Goal: Book appointment/travel/reservation

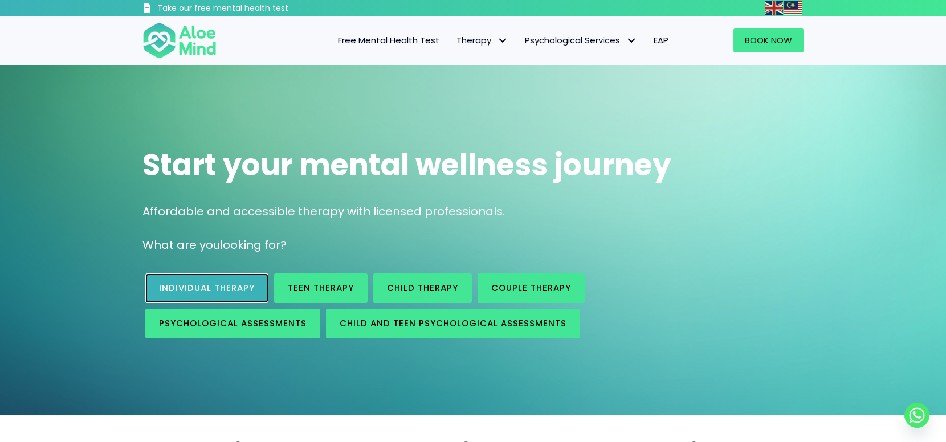
click at [226, 288] on span "Individual therapy" at bounding box center [207, 288] width 96 height 12
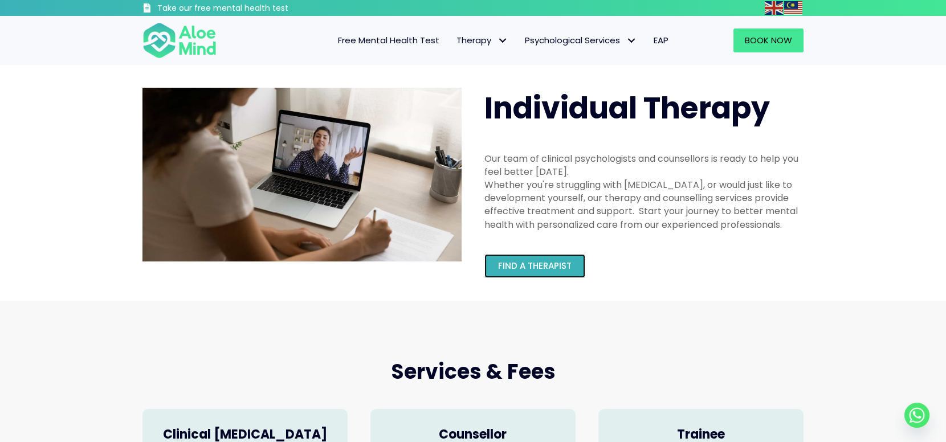
click at [526, 265] on span "Find a therapist" at bounding box center [535, 266] width 74 height 12
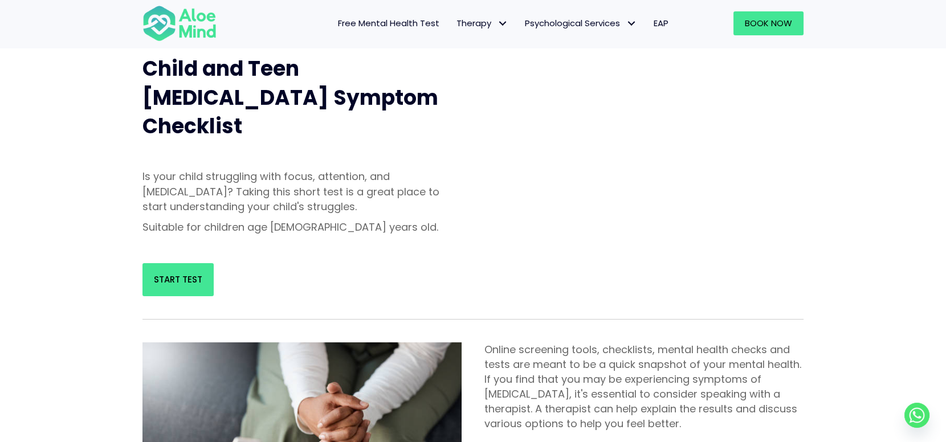
scroll to position [148, 0]
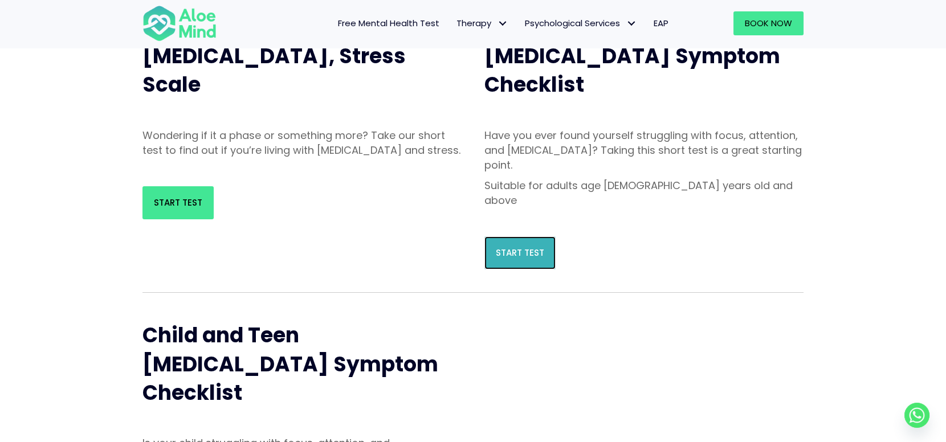
click at [500, 237] on link "Start Test" at bounding box center [520, 253] width 71 height 33
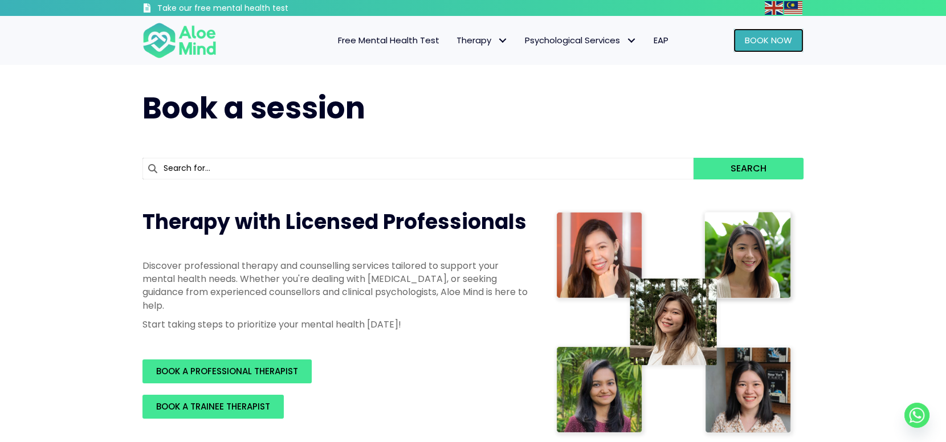
click at [756, 40] on span "Book Now" at bounding box center [768, 40] width 47 height 12
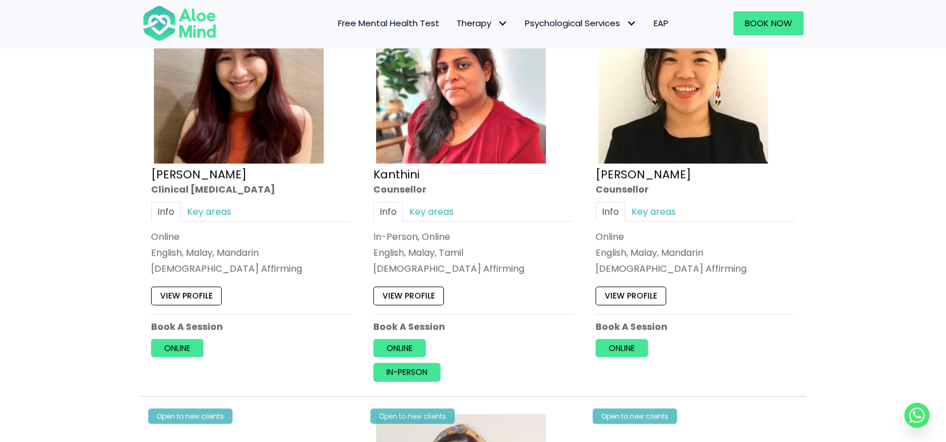
scroll to position [2337, 0]
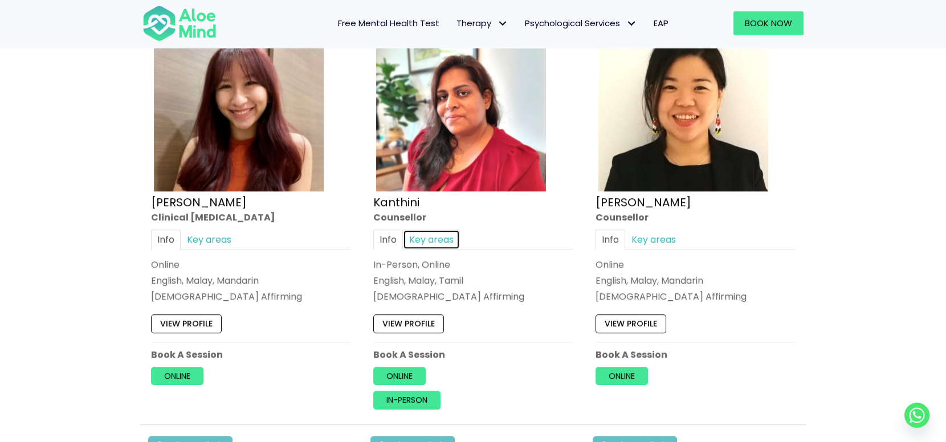
click at [418, 231] on link "Key areas" at bounding box center [431, 240] width 57 height 20
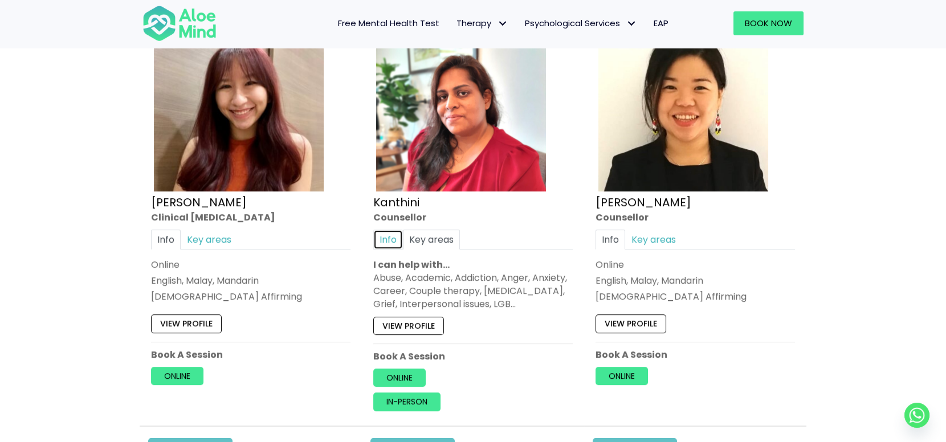
click at [398, 239] on link "Info" at bounding box center [388, 240] width 30 height 20
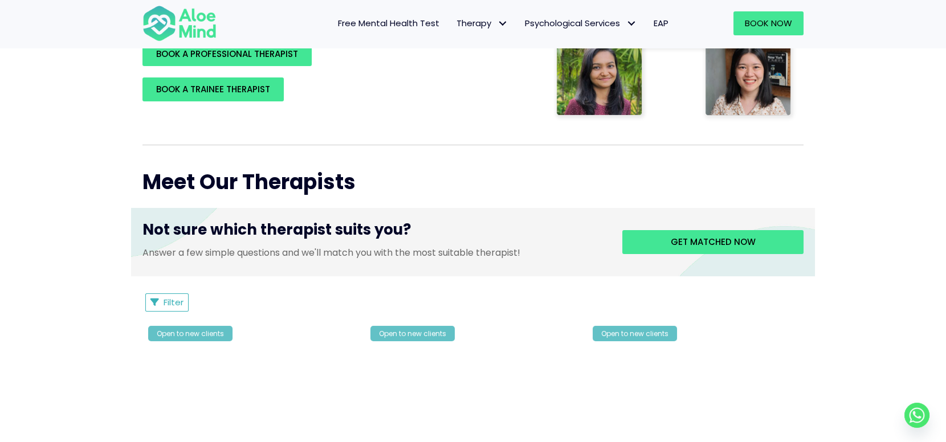
scroll to position [342, 0]
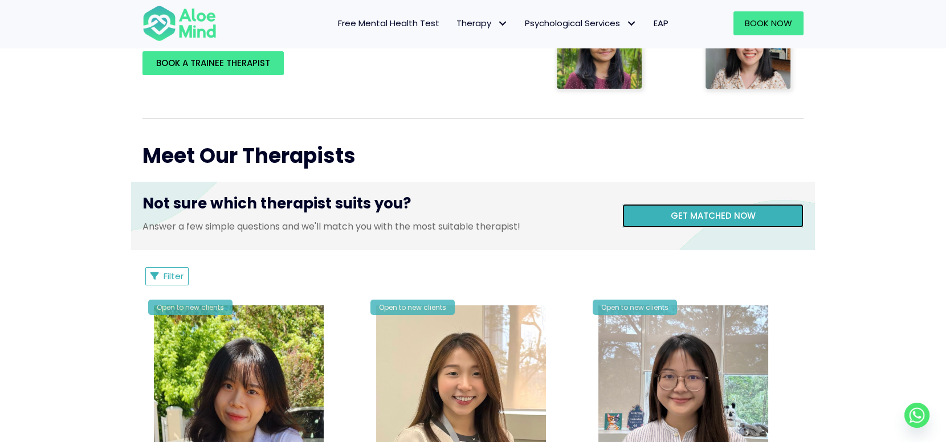
click at [656, 217] on link "Get matched now" at bounding box center [712, 216] width 181 height 24
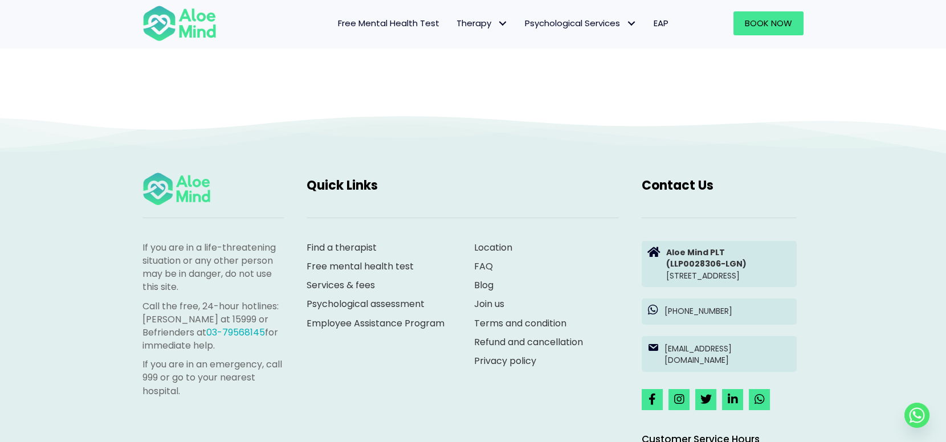
scroll to position [117, 0]
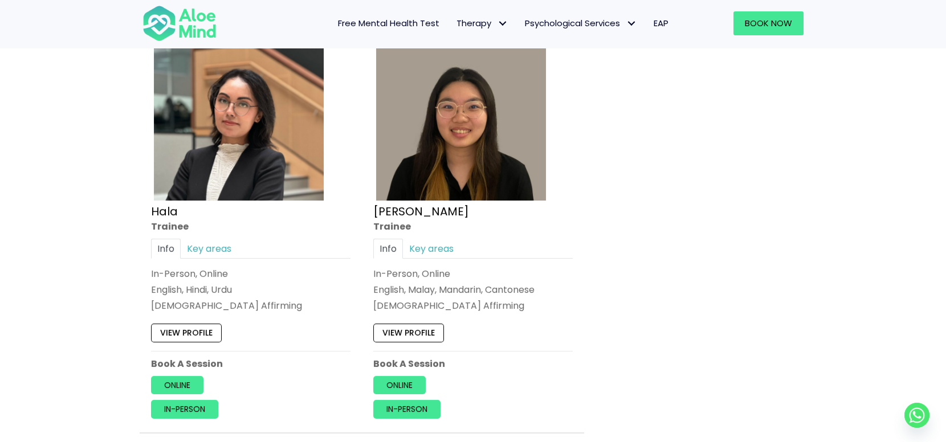
scroll to position [1083, 0]
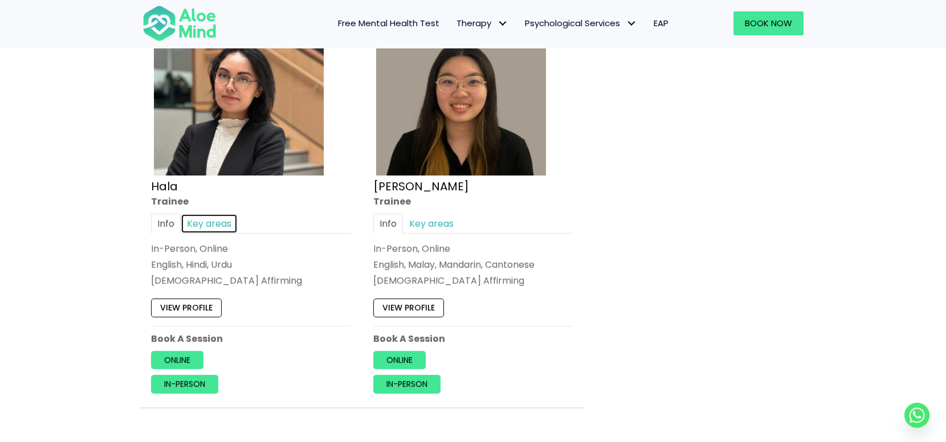
click at [185, 224] on link "Key areas" at bounding box center [209, 224] width 57 height 20
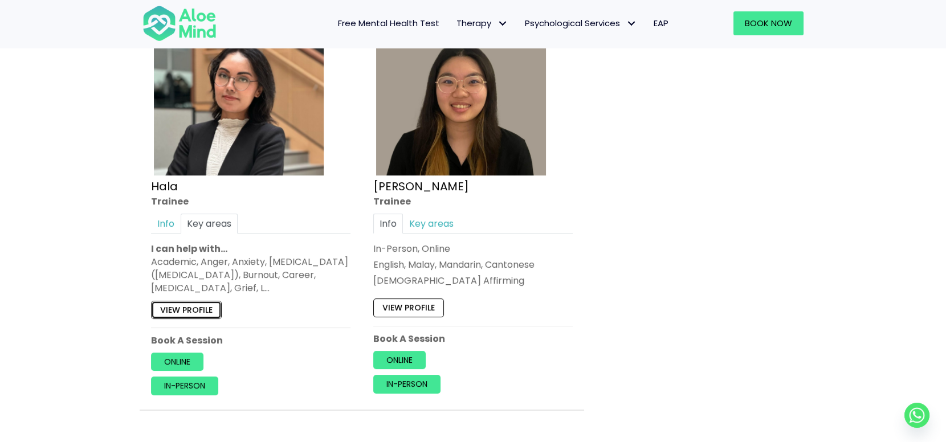
click at [197, 307] on link "View profile" at bounding box center [186, 309] width 71 height 18
click at [441, 224] on link "Key areas" at bounding box center [431, 224] width 57 height 20
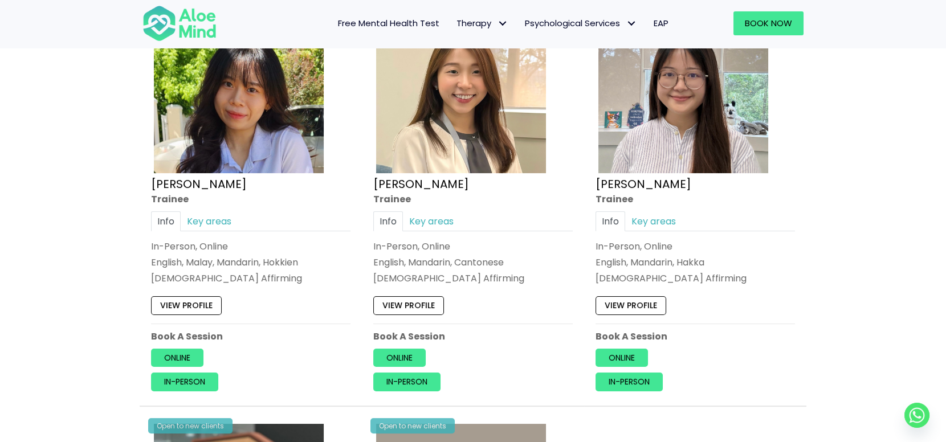
scroll to position [684, 0]
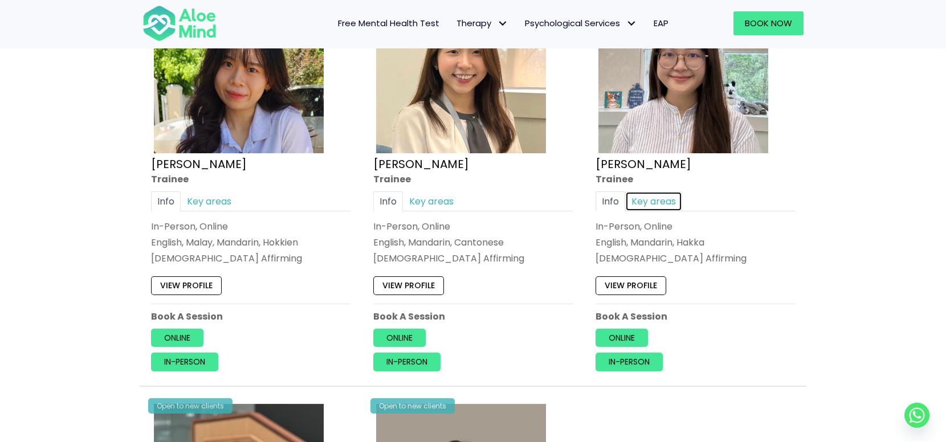
click at [654, 202] on link "Key areas" at bounding box center [653, 202] width 57 height 20
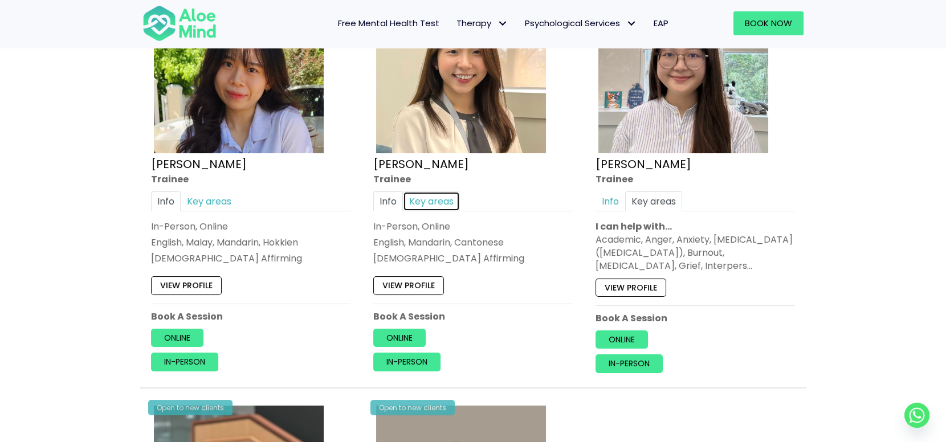
click at [450, 198] on link "Key areas" at bounding box center [431, 202] width 57 height 20
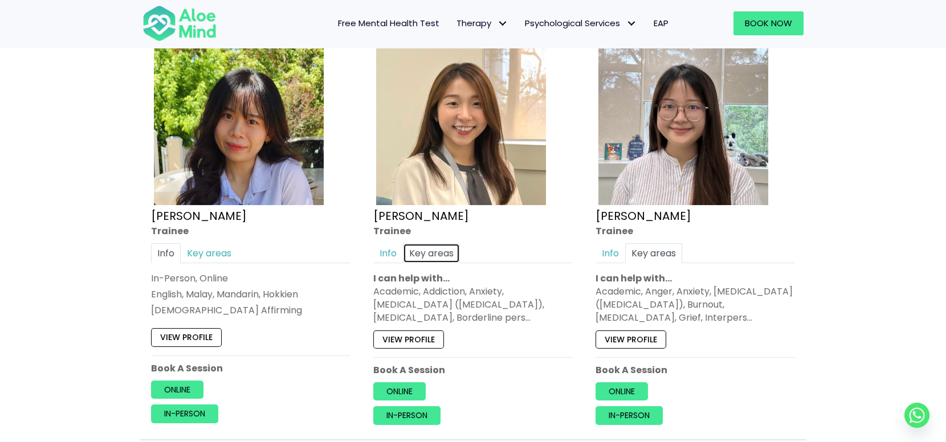
scroll to position [626, 0]
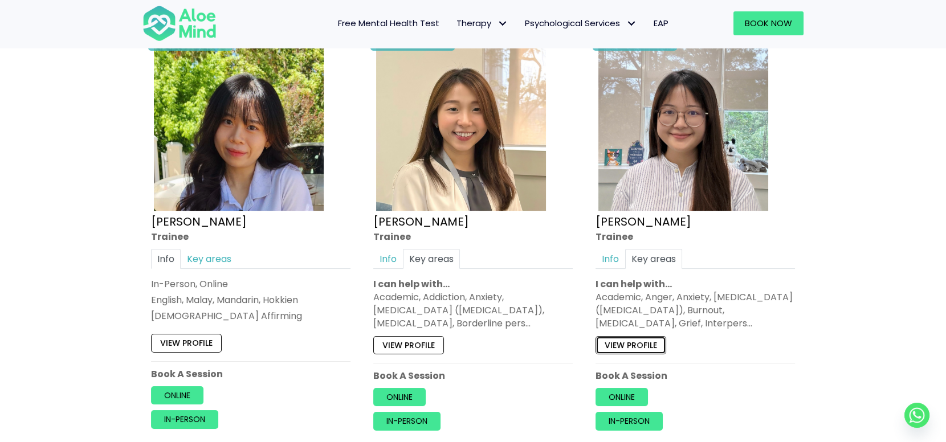
click at [652, 344] on link "View profile" at bounding box center [631, 345] width 71 height 18
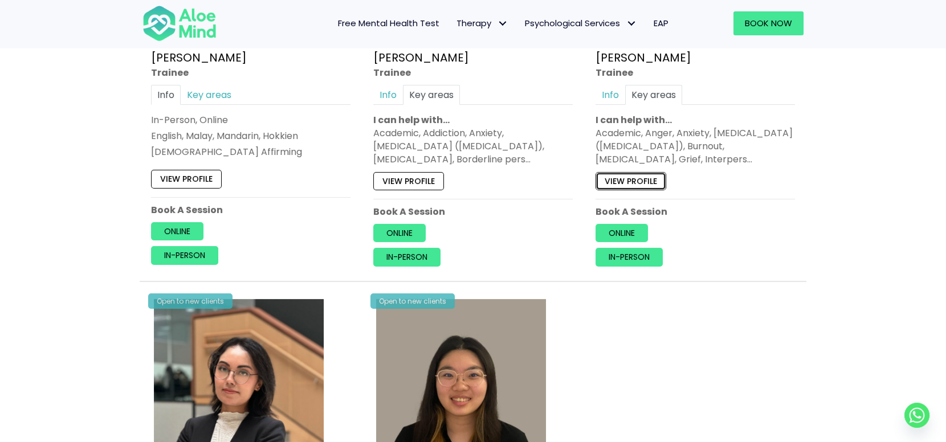
scroll to position [797, 0]
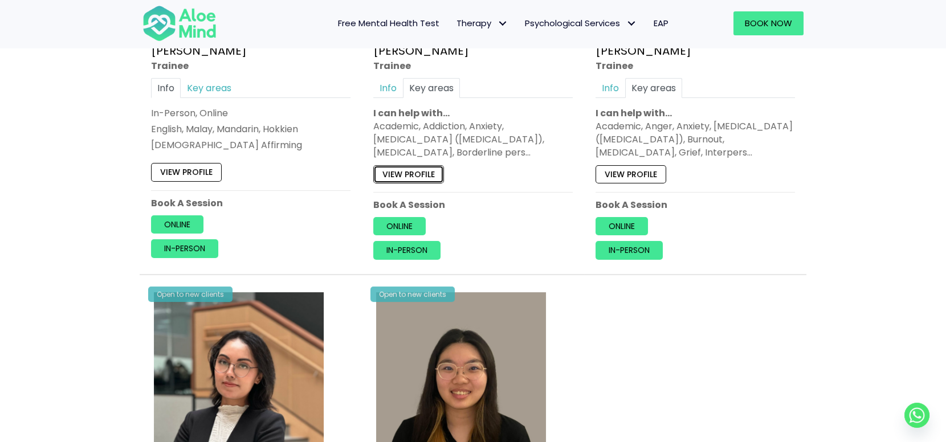
click at [421, 178] on link "View profile" at bounding box center [408, 174] width 71 height 18
click at [190, 170] on link "View profile" at bounding box center [186, 173] width 71 height 18
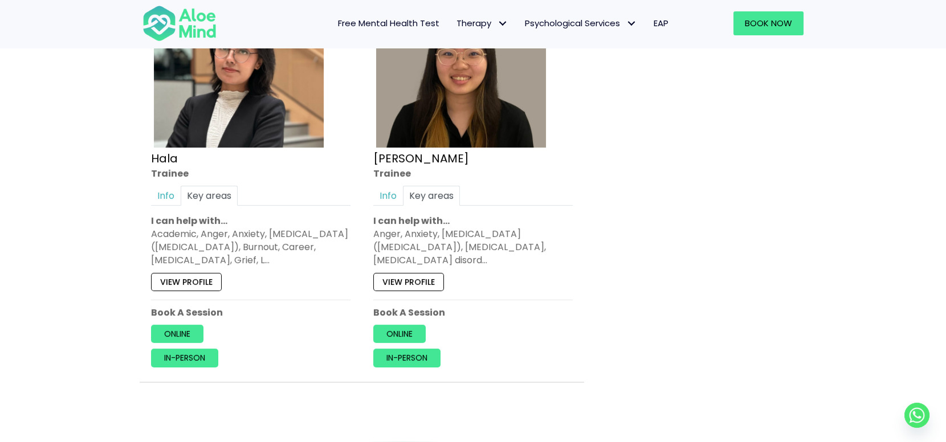
scroll to position [1140, 0]
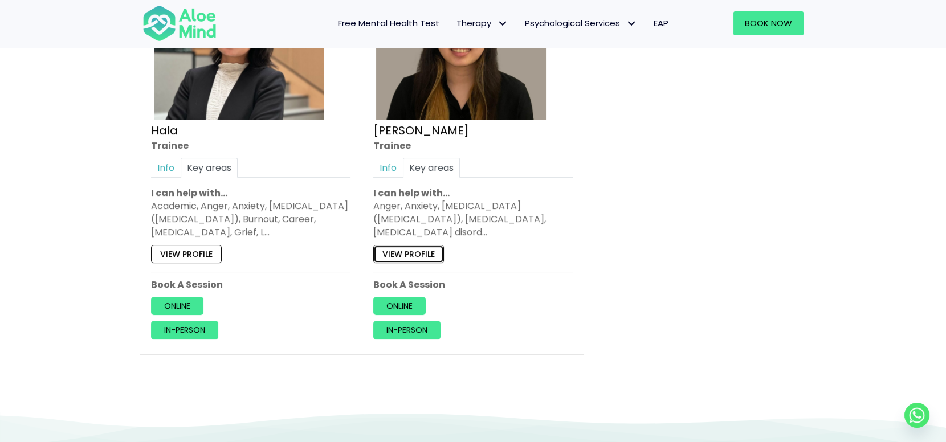
click at [410, 249] on link "View profile" at bounding box center [408, 254] width 71 height 18
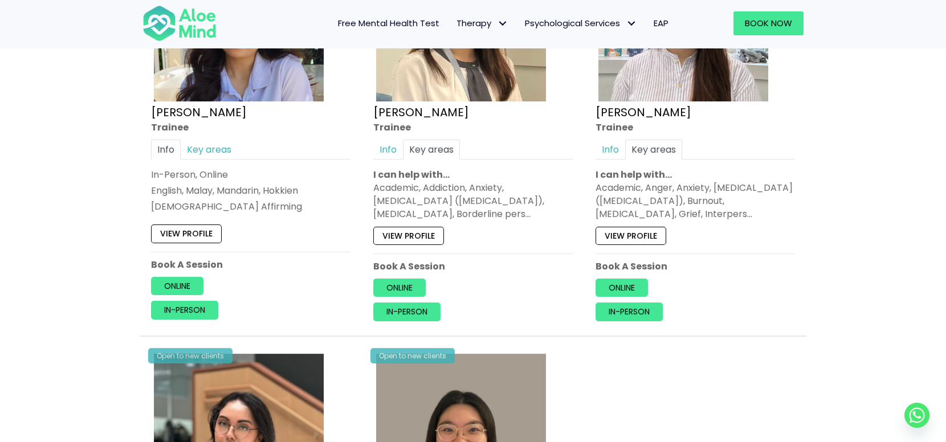
scroll to position [684, 0]
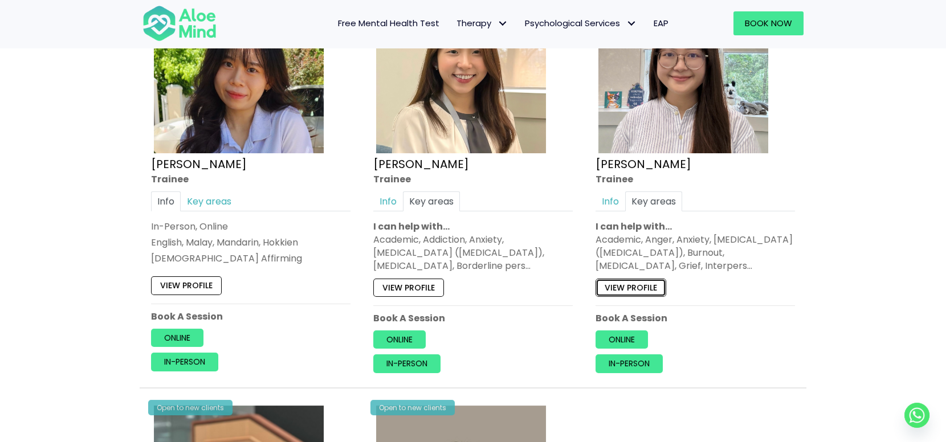
click at [614, 294] on link "View profile" at bounding box center [631, 288] width 71 height 18
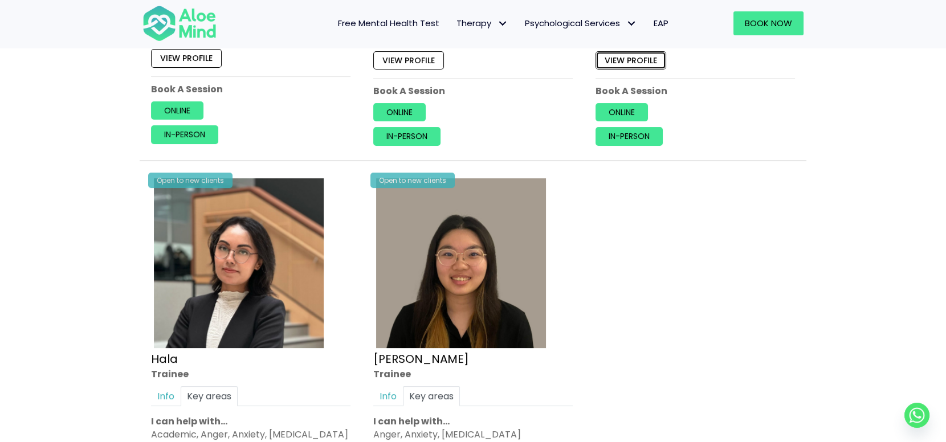
scroll to position [1140, 0]
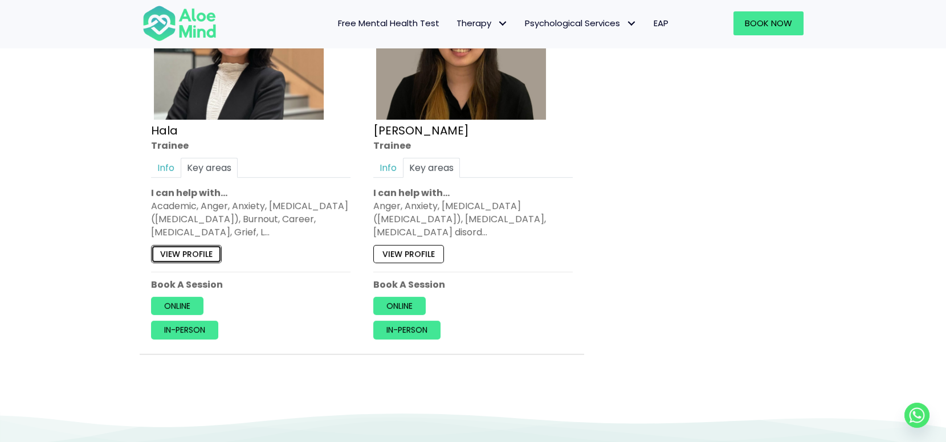
click at [190, 252] on link "View profile" at bounding box center [186, 254] width 71 height 18
click at [402, 254] on link "View profile" at bounding box center [408, 254] width 71 height 18
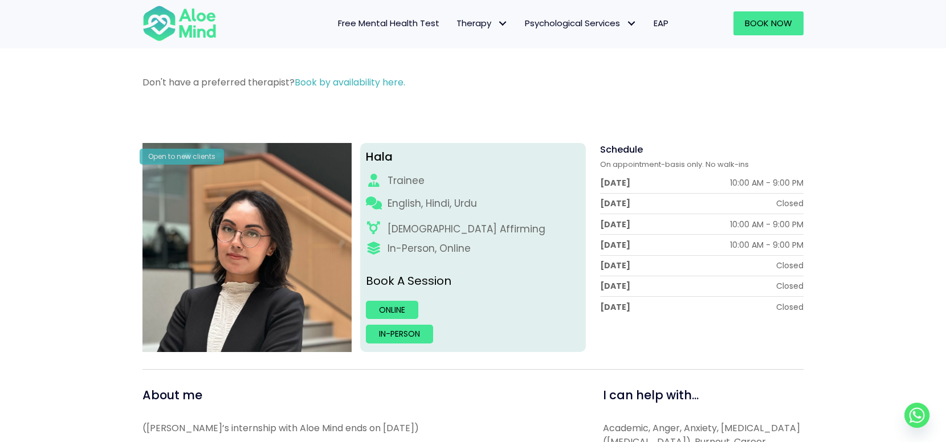
scroll to position [57, 0]
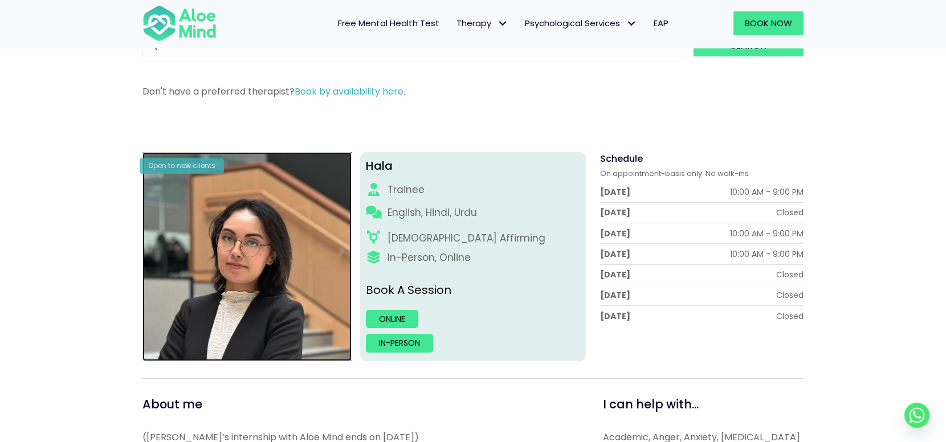
click at [273, 233] on img at bounding box center [247, 256] width 209 height 209
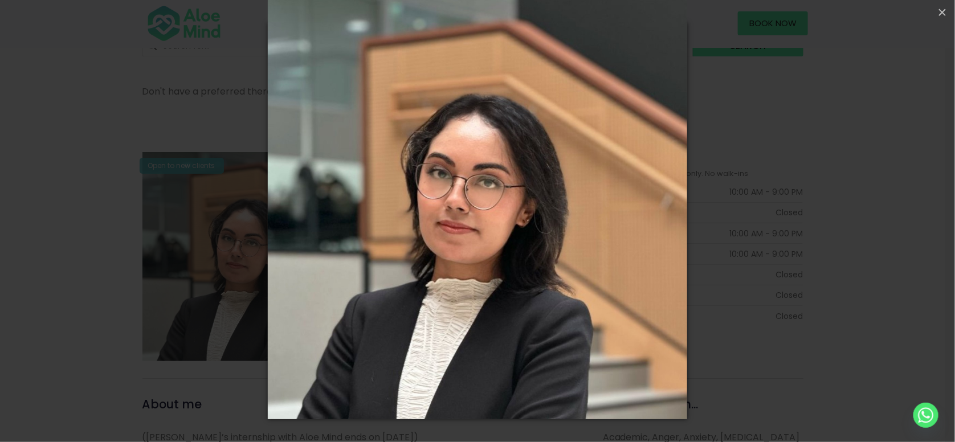
click at [174, 247] on div "Loading..." at bounding box center [477, 221] width 955 height 442
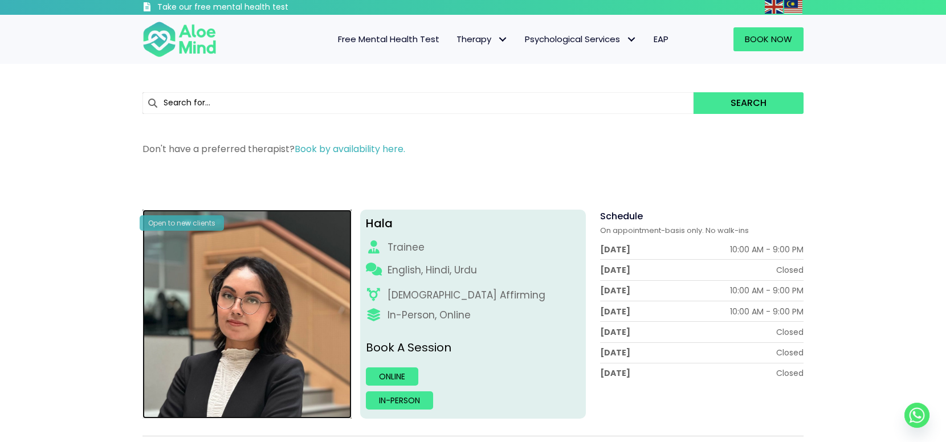
scroll to position [0, 0]
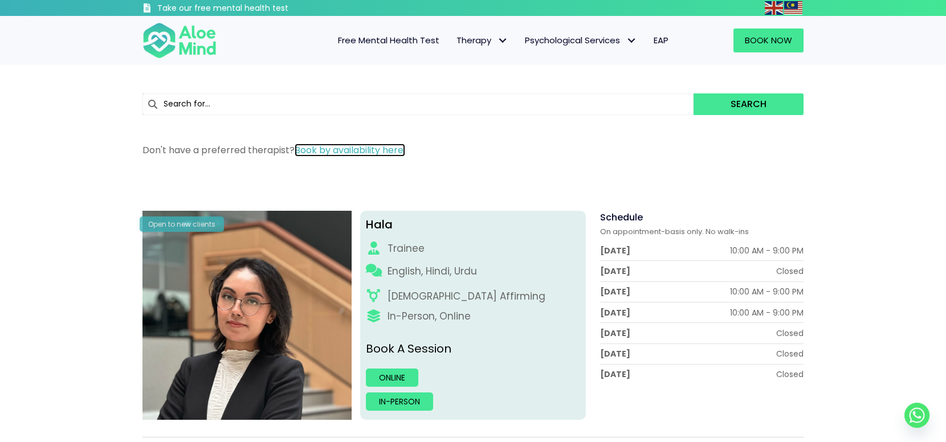
click at [357, 146] on link "Book by availability here." at bounding box center [350, 150] width 111 height 13
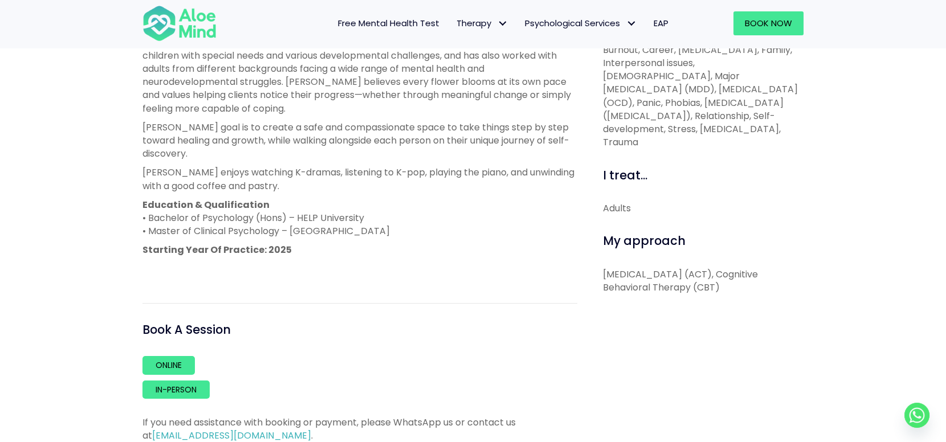
scroll to position [512, 0]
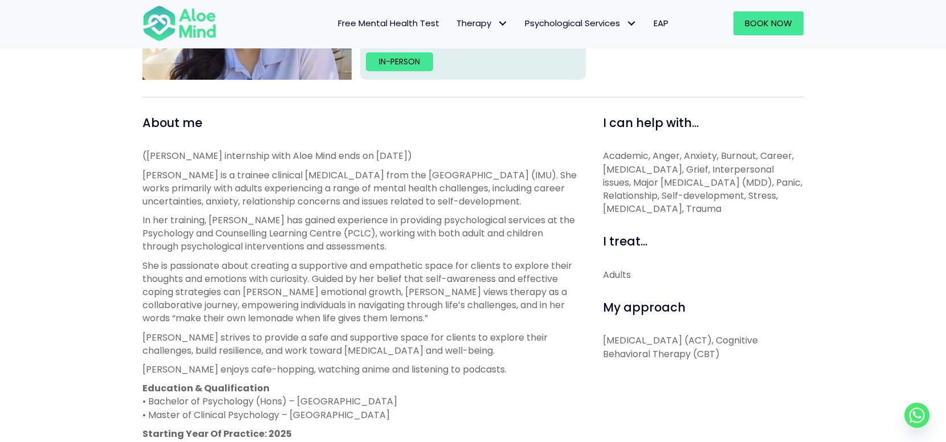
scroll to position [342, 0]
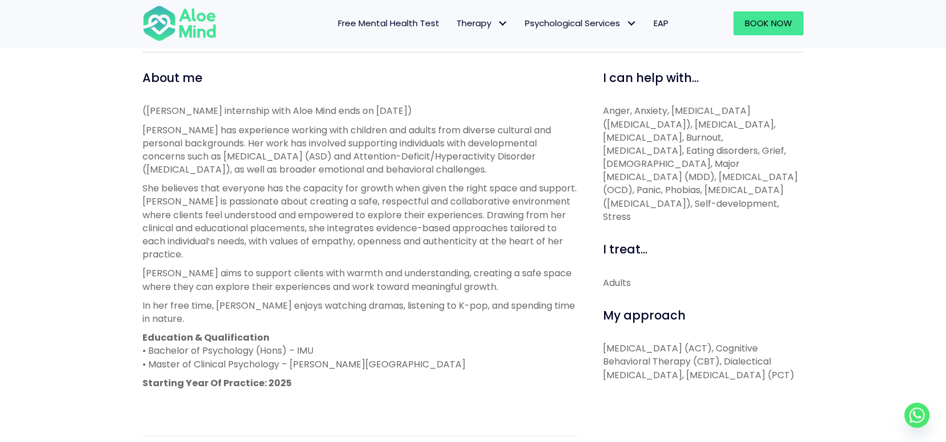
scroll to position [398, 0]
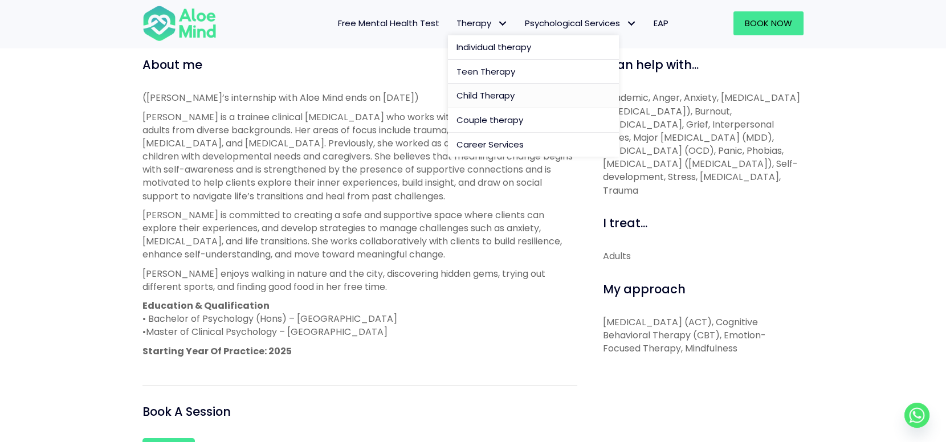
scroll to position [398, 0]
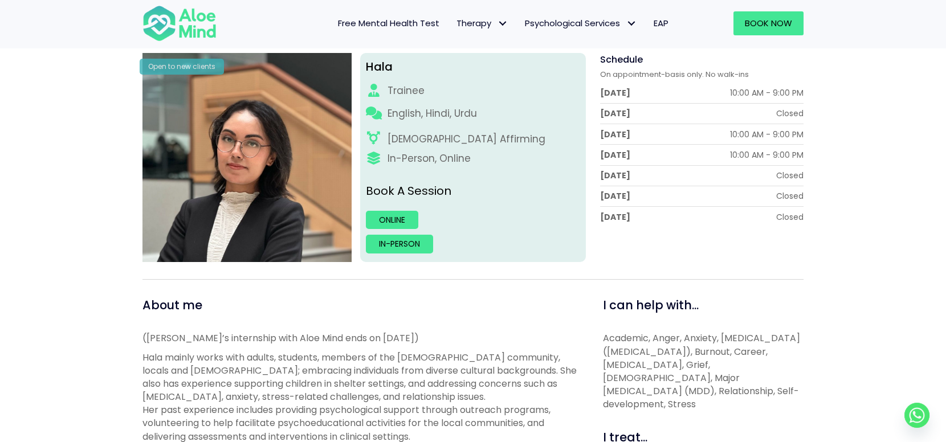
scroll to position [171, 0]
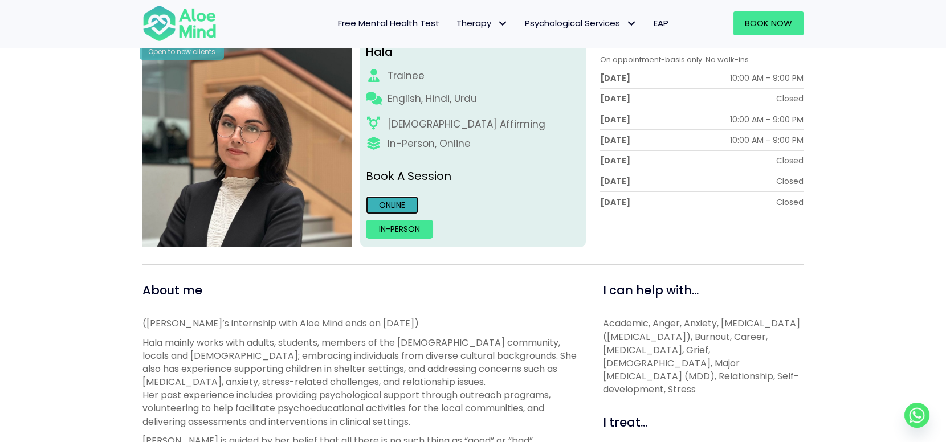
click at [414, 207] on link "Online" at bounding box center [392, 205] width 52 height 18
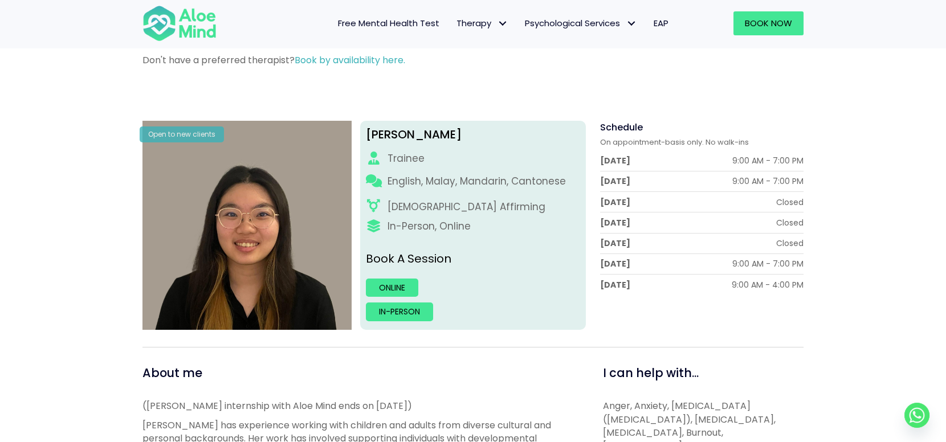
scroll to position [342, 0]
